Goal: Task Accomplishment & Management: Complete application form

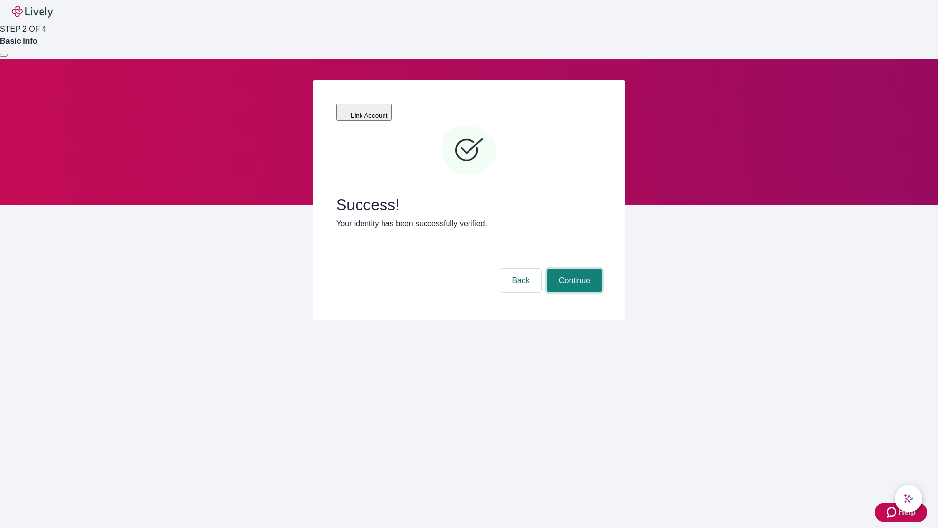
click at [573, 269] on button "Continue" at bounding box center [574, 280] width 55 height 23
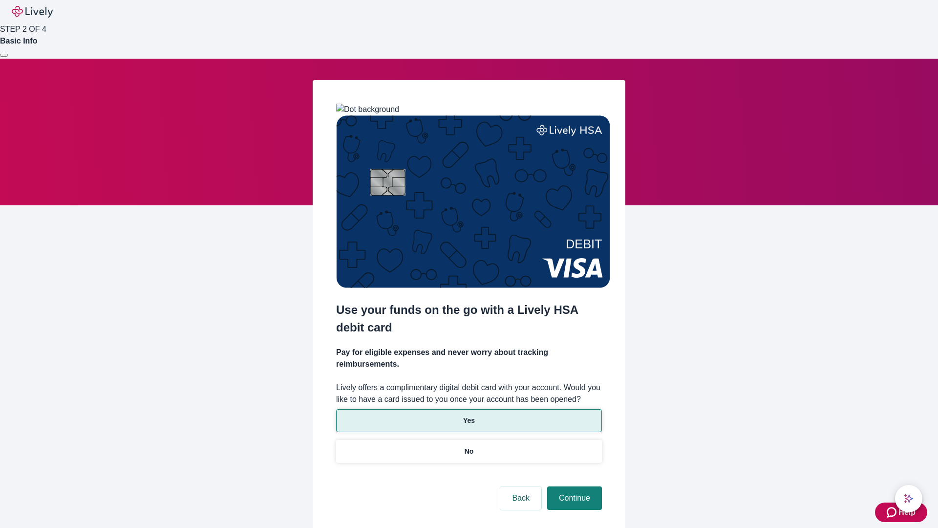
click at [469, 415] on p "Yes" at bounding box center [469, 420] width 12 height 10
click at [573, 486] on button "Continue" at bounding box center [574, 497] width 55 height 23
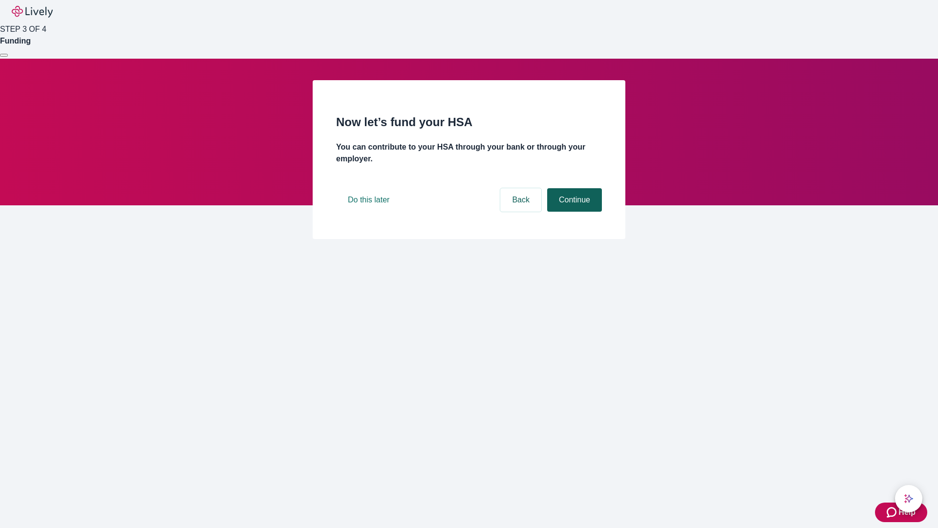
click at [573, 212] on button "Continue" at bounding box center [574, 199] width 55 height 23
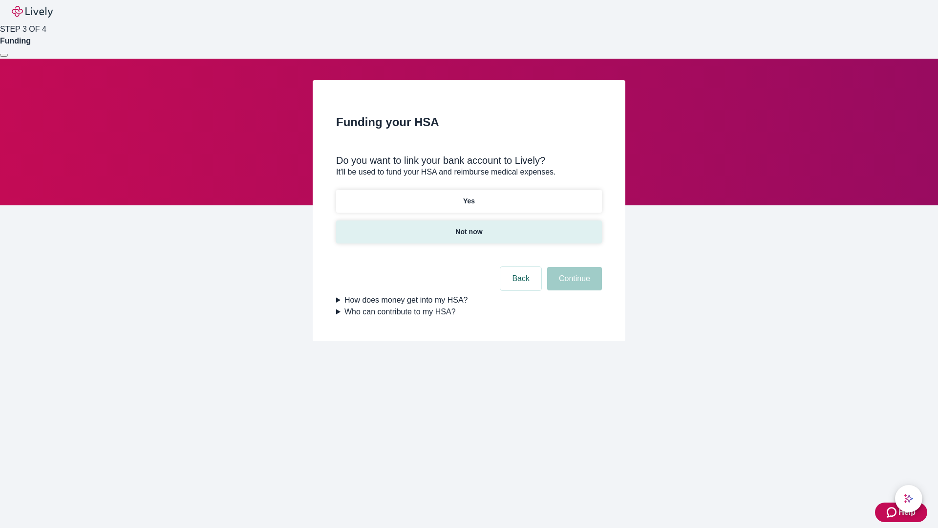
click at [469, 227] on p "Not now" at bounding box center [468, 232] width 27 height 10
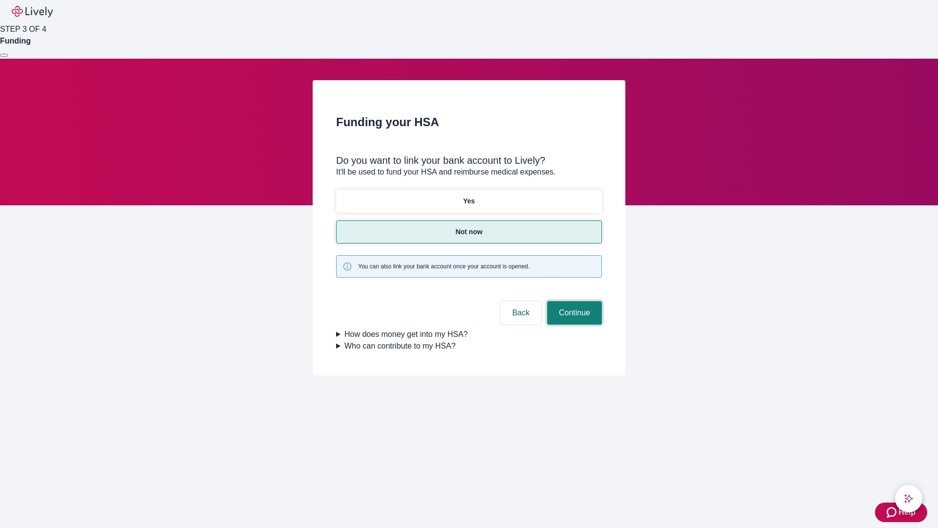
click at [573, 301] on button "Continue" at bounding box center [574, 312] width 55 height 23
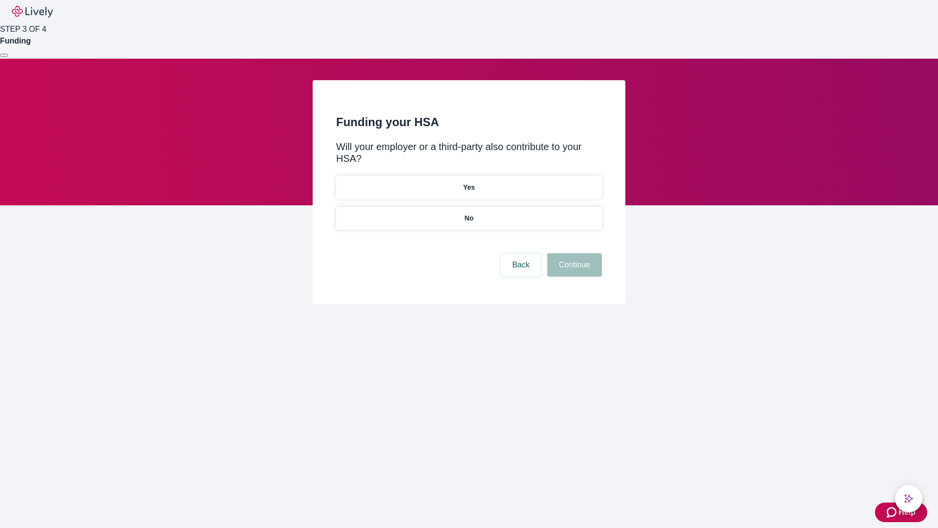
click at [469, 213] on p "No" at bounding box center [469, 218] width 9 height 10
click at [573, 253] on button "Continue" at bounding box center [574, 264] width 55 height 23
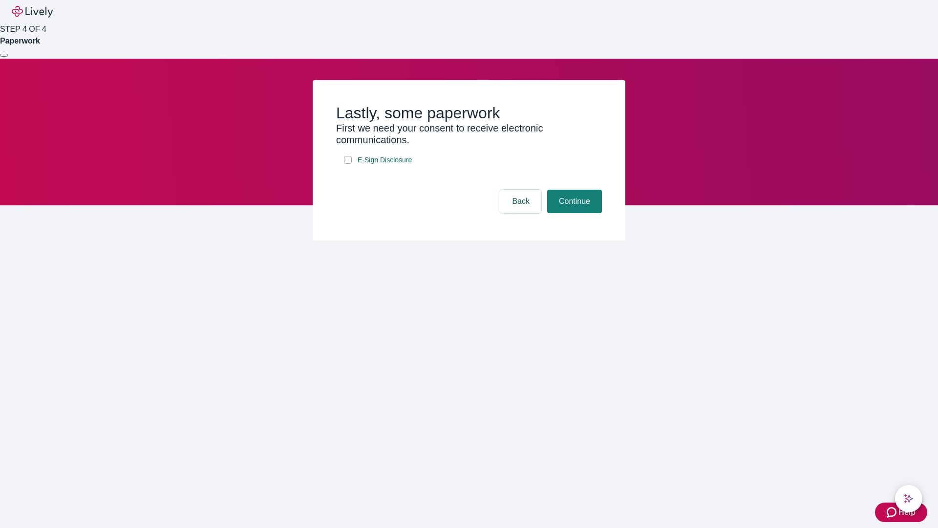
click at [348, 164] on input "E-Sign Disclosure" at bounding box center [348, 160] width 8 height 8
checkbox input "true"
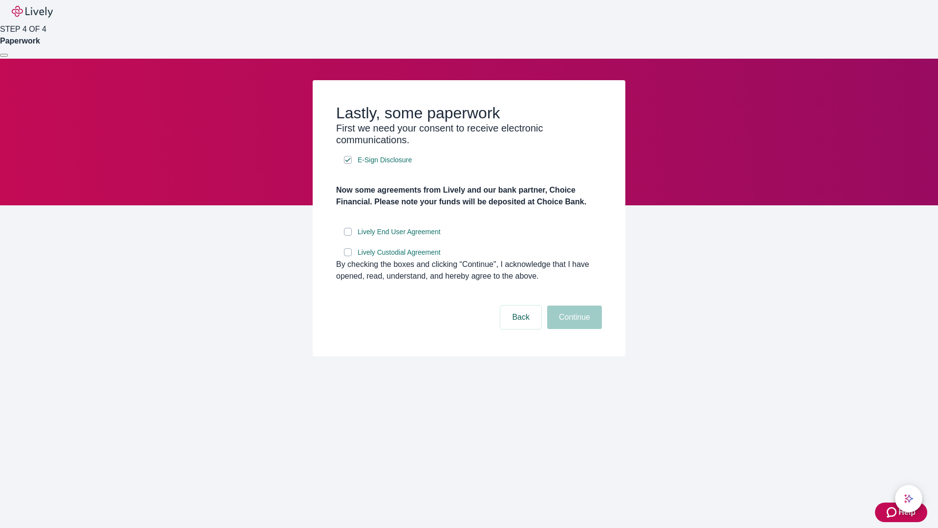
click at [348, 235] on input "Lively End User Agreement" at bounding box center [348, 232] width 8 height 8
checkbox input "true"
click at [348, 256] on input "Lively Custodial Agreement" at bounding box center [348, 252] width 8 height 8
checkbox input "true"
click at [573, 329] on button "Continue" at bounding box center [574, 316] width 55 height 23
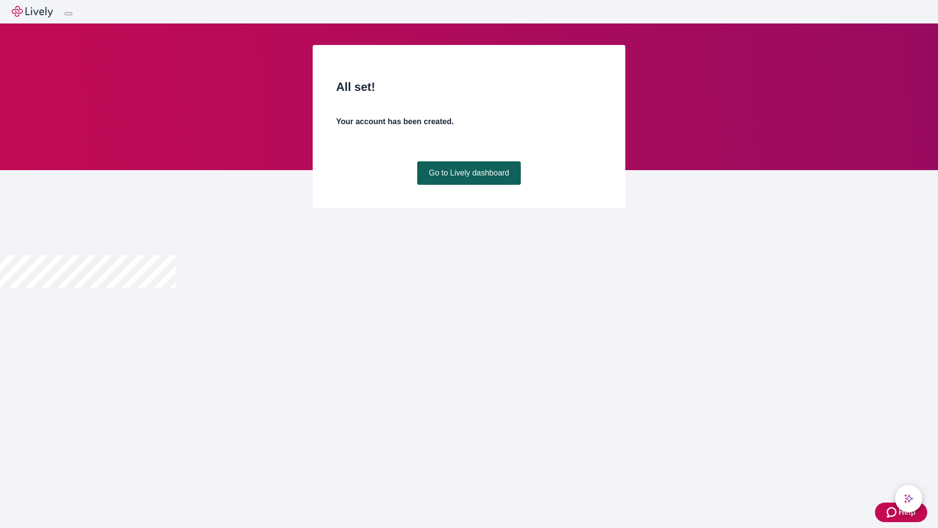
click at [469, 185] on link "Go to Lively dashboard" at bounding box center [469, 172] width 104 height 23
